Goal: Information Seeking & Learning: Learn about a topic

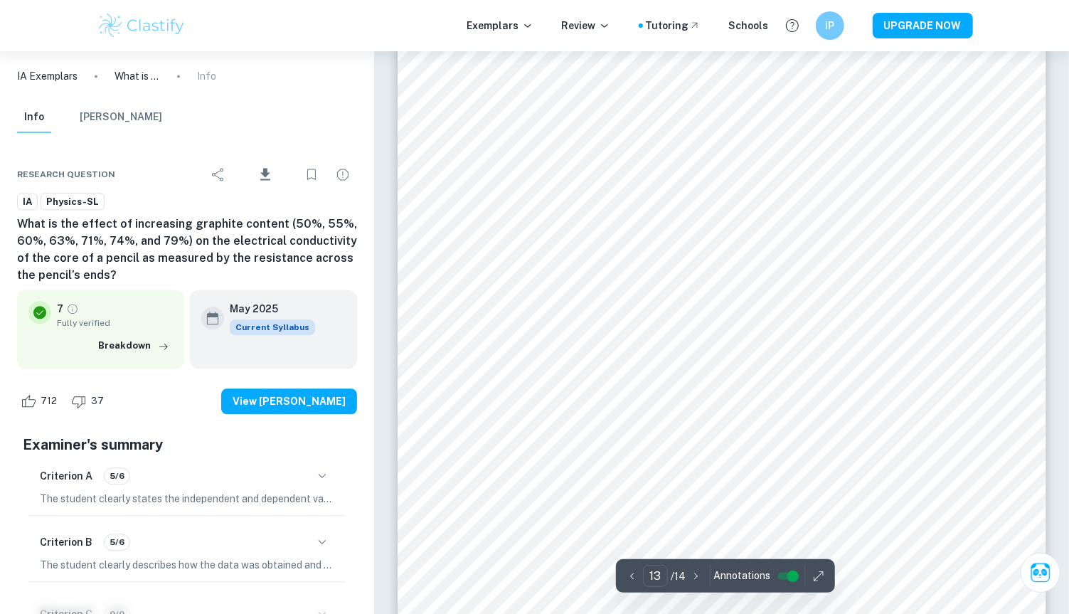
scroll to position [11326, 0]
